Goal: Information Seeking & Learning: Learn about a topic

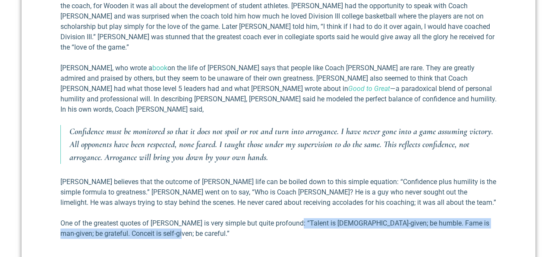
scroll to position [524, 0]
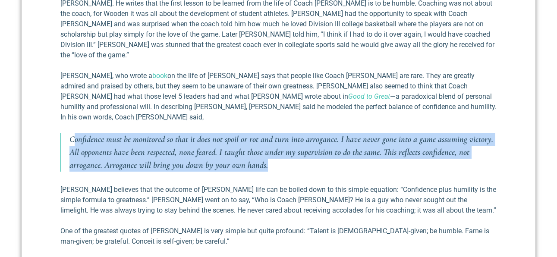
drag, startPoint x: 266, startPoint y: 156, endPoint x: 73, endPoint y: 126, distance: 194.8
click at [73, 133] on p "Confidence must be monitored so that it does not spoil or rot and turn into arr…" at bounding box center [283, 152] width 427 height 39
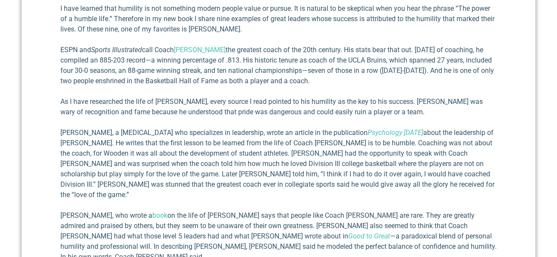
scroll to position [378, 0]
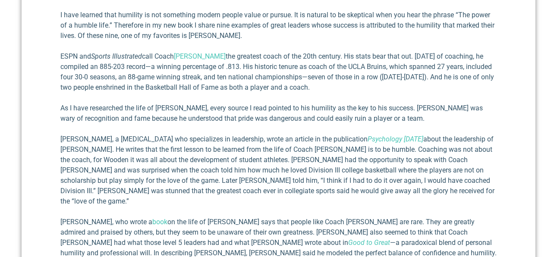
drag, startPoint x: 414, startPoint y: 67, endPoint x: 320, endPoint y: 99, distance: 99.4
click at [320, 93] on p "ESPN and Sports Illustrated call Coach [PERSON_NAME] the greatest coach of the …" at bounding box center [278, 71] width 436 height 41
copy p "[DATE] of coaching, he compiled an 885-203 record—a winning percentage of .813.…"
click at [59, 67] on div "The following blog is taken from [PERSON_NAME] III newest book, The Power of a …" at bounding box center [278, 203] width 445 height 465
copy p "ESPN and Sports Illustrated call Coach [PERSON_NAME] the greatest coach of the …"
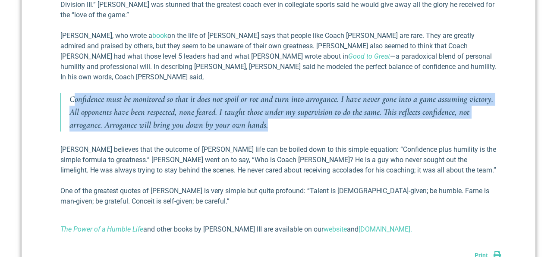
scroll to position [580, 0]
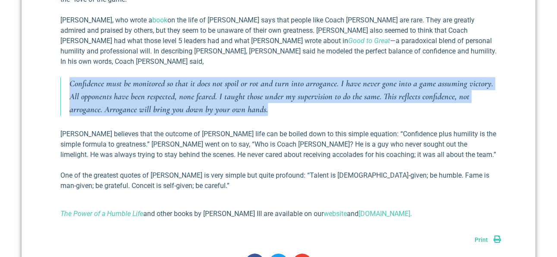
drag, startPoint x: 268, startPoint y: 99, endPoint x: 71, endPoint y: 75, distance: 198.0
click at [70, 77] on p "Confidence must be monitored so that it does not spoil or rot and turn into arr…" at bounding box center [283, 96] width 427 height 39
copy p "Confidence must be monitored so that it does not spoil or rot and turn into arr…"
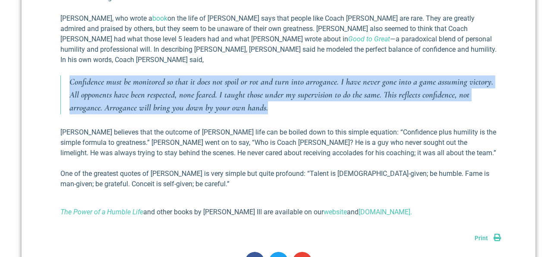
scroll to position [582, 0]
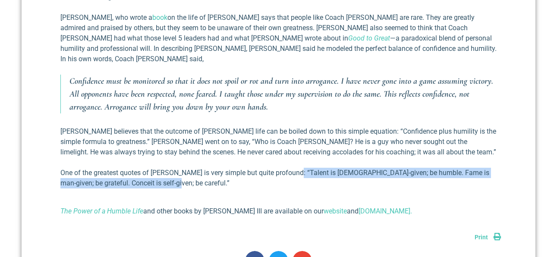
click at [300, 168] on p "One of the greatest quotes of [PERSON_NAME] is very simple but quite profound: …" at bounding box center [278, 178] width 436 height 21
copy p "“Talent is [DEMOGRAPHIC_DATA]-given; be humble. Fame is man-given; be grateful.…"
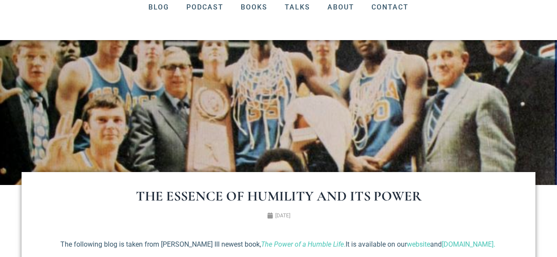
scroll to position [0, 0]
